Goal: Information Seeking & Learning: Learn about a topic

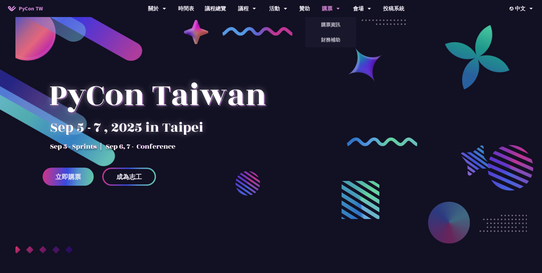
click at [166, 13] on div "購票" at bounding box center [157, 8] width 18 height 17
click at [325, 21] on link "購票資訊" at bounding box center [330, 24] width 51 height 13
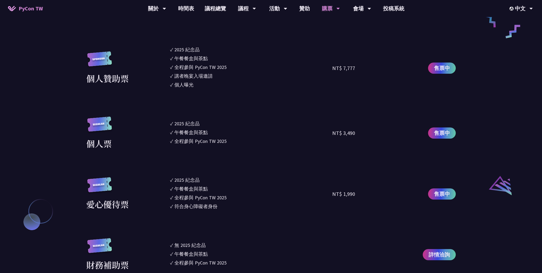
scroll to position [473, 0]
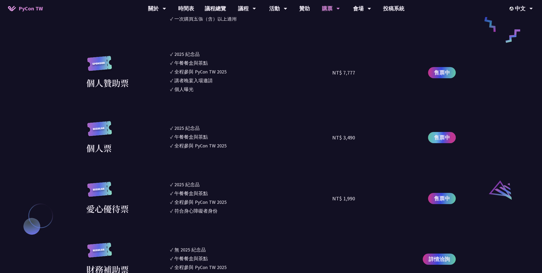
click at [448, 140] on span "售票中" at bounding box center [442, 138] width 16 height 8
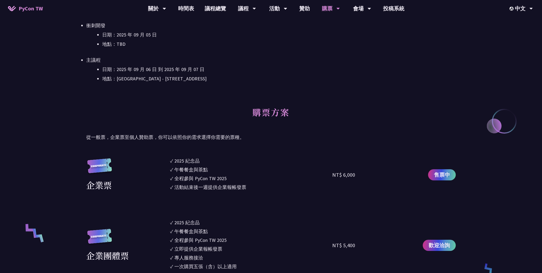
scroll to position [144, 0]
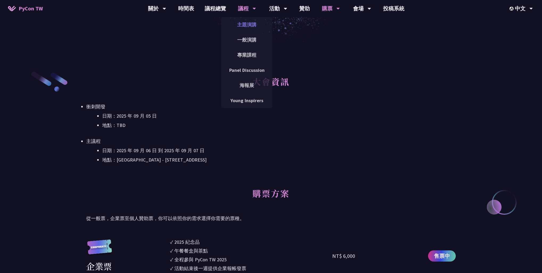
click at [245, 21] on link "主題演講" at bounding box center [246, 24] width 51 height 13
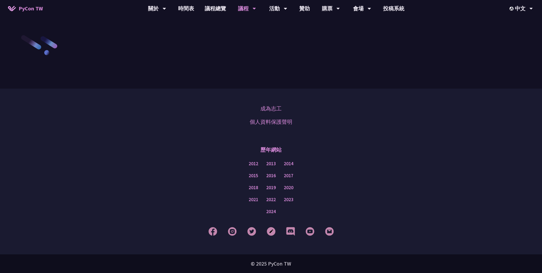
scroll to position [927, 0]
click at [191, 10] on link "時間表" at bounding box center [186, 8] width 27 height 17
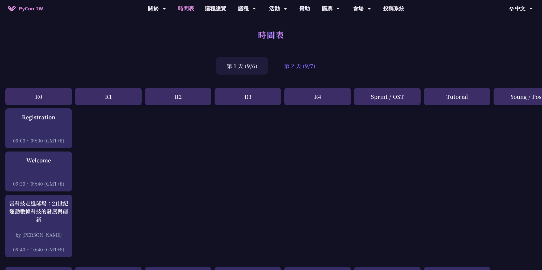
click at [303, 68] on div "第 2 天 (9/7)" at bounding box center [300, 65] width 53 height 17
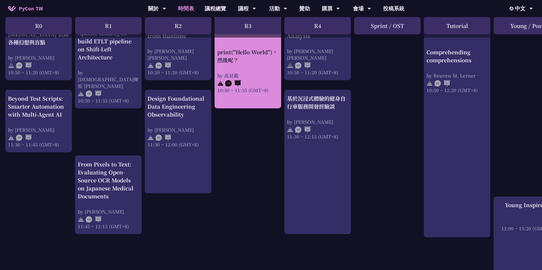
scroll to position [265, 0]
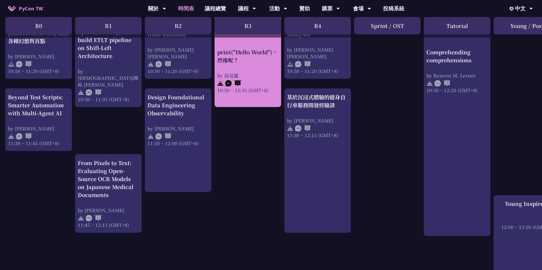
click at [241, 81] on img at bounding box center [233, 83] width 16 height 6
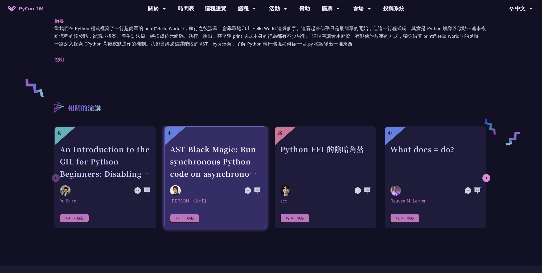
scroll to position [359, 0]
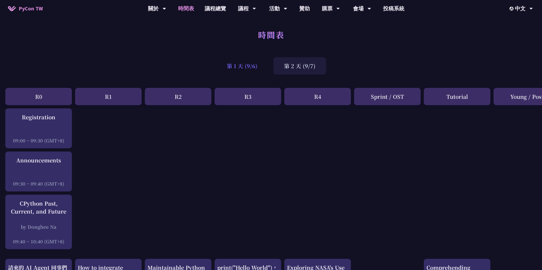
click at [243, 71] on div "第 1 天 (9/6)" at bounding box center [242, 65] width 52 height 17
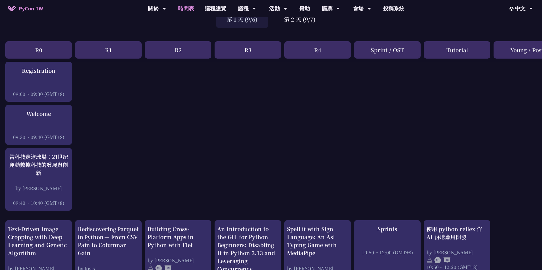
scroll to position [102, 0]
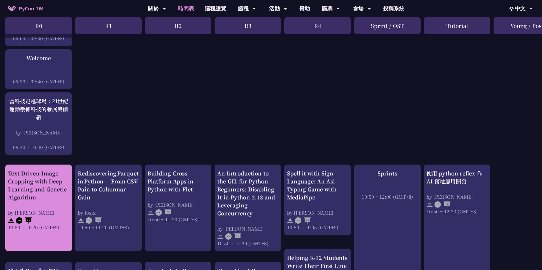
click at [50, 192] on div "Text-Driven Image Cropping with Deep Learning and Genetic Algorithm" at bounding box center [38, 185] width 61 height 32
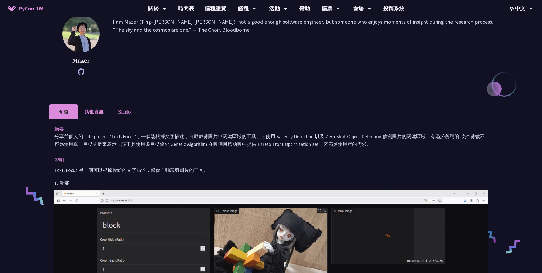
scroll to position [74, 0]
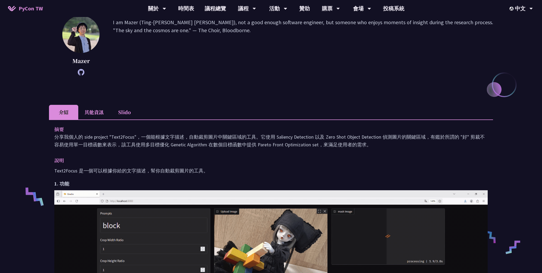
click at [88, 115] on li "其他資訊" at bounding box center [93, 112] width 31 height 15
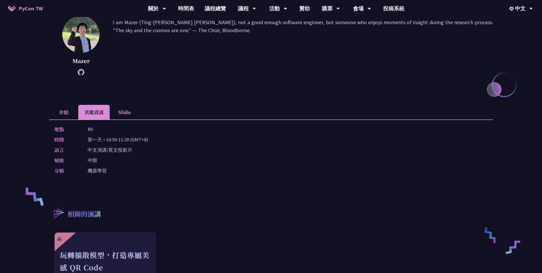
click at [53, 113] on li "介紹" at bounding box center [63, 112] width 29 height 15
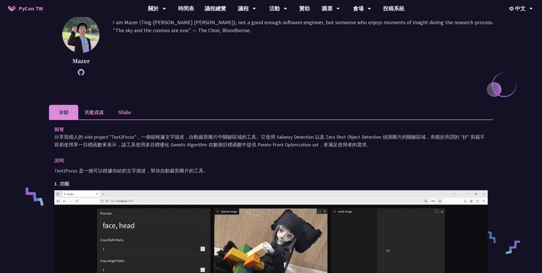
click at [116, 116] on li "Slido" at bounding box center [124, 112] width 29 height 15
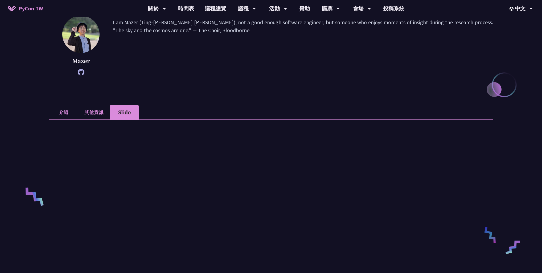
click at [102, 117] on li "其他資訊" at bounding box center [93, 112] width 31 height 15
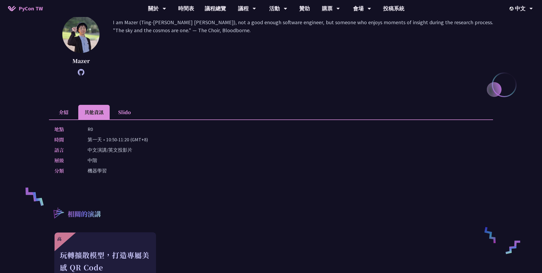
click at [66, 115] on li "介紹" at bounding box center [63, 112] width 29 height 15
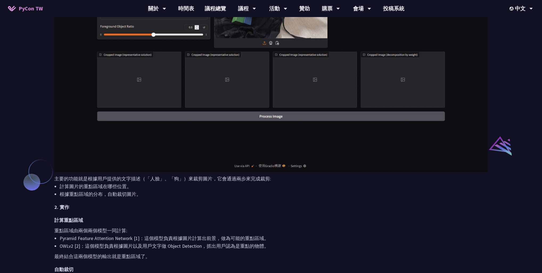
scroll to position [432, 0]
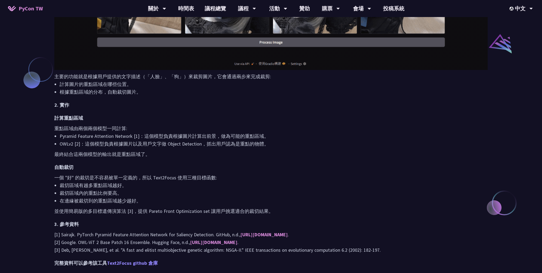
click at [150, 262] on link "Text2Focus github 倉庫" at bounding box center [132, 263] width 51 height 6
